Goal: Information Seeking & Learning: Check status

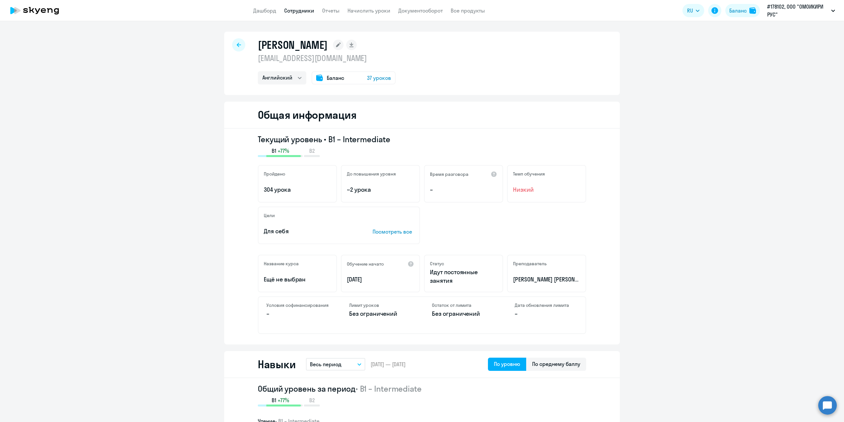
select select "english"
click at [237, 44] on icon at bounding box center [239, 45] width 4 height 5
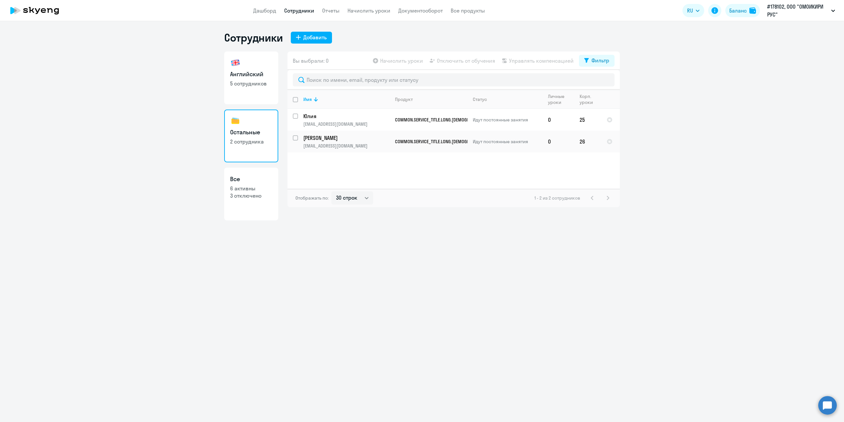
select select "30"
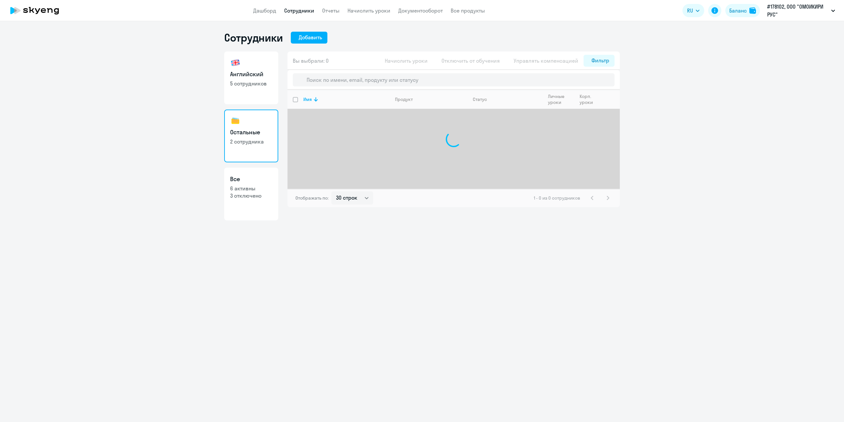
select select "30"
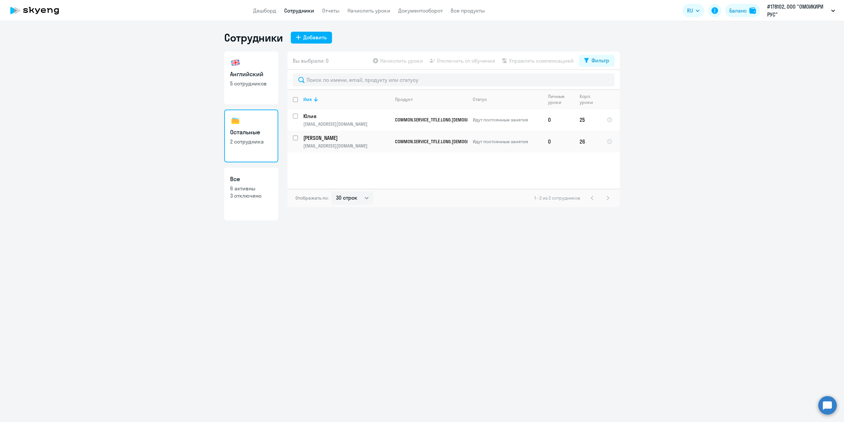
click at [254, 83] on p "5 сотрудников" at bounding box center [251, 83] width 42 height 7
select select "30"
